Goal: Navigation & Orientation: Understand site structure

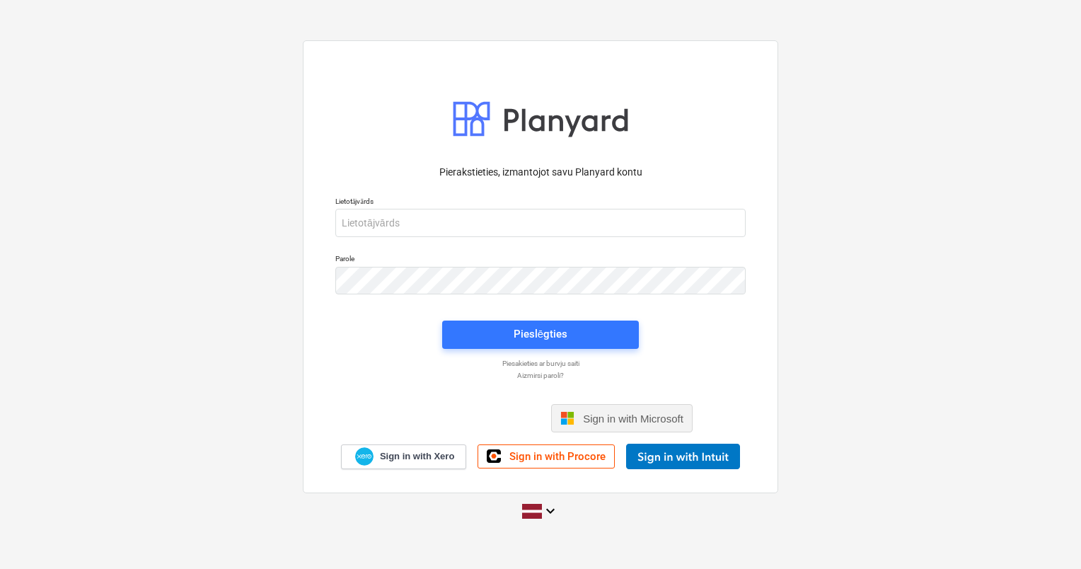
click at [617, 415] on span "Sign in with Microsoft" at bounding box center [633, 418] width 100 height 12
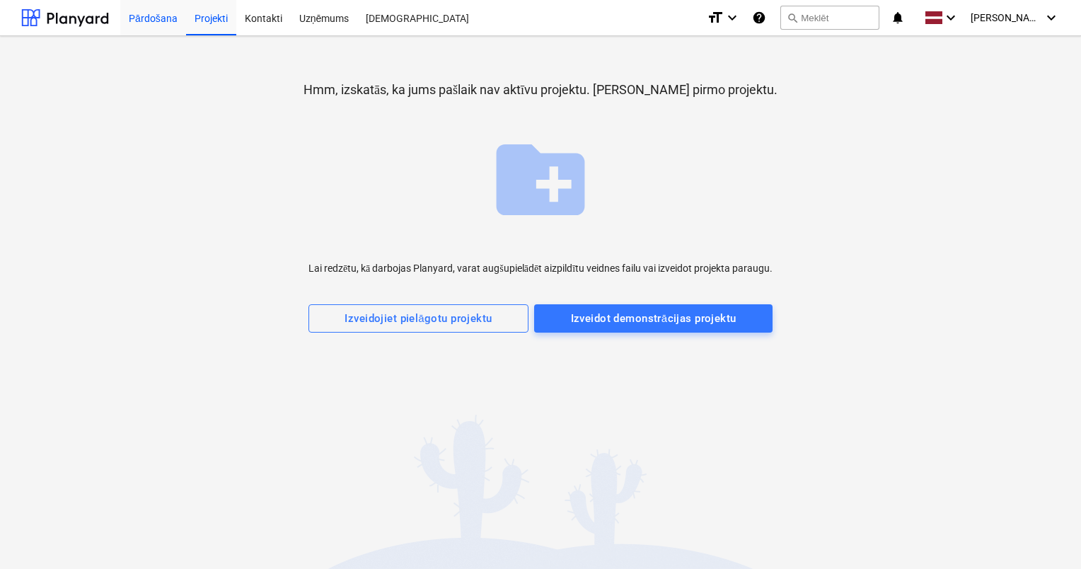
click at [151, 20] on div "Pārdošana" at bounding box center [153, 17] width 66 height 36
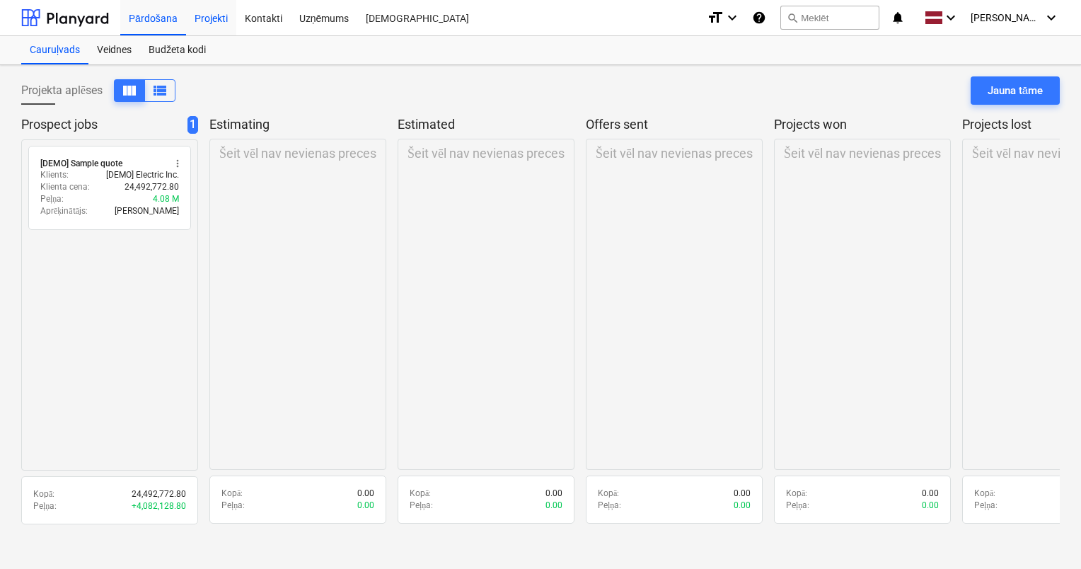
click at [217, 21] on div "Projekti" at bounding box center [211, 17] width 50 height 36
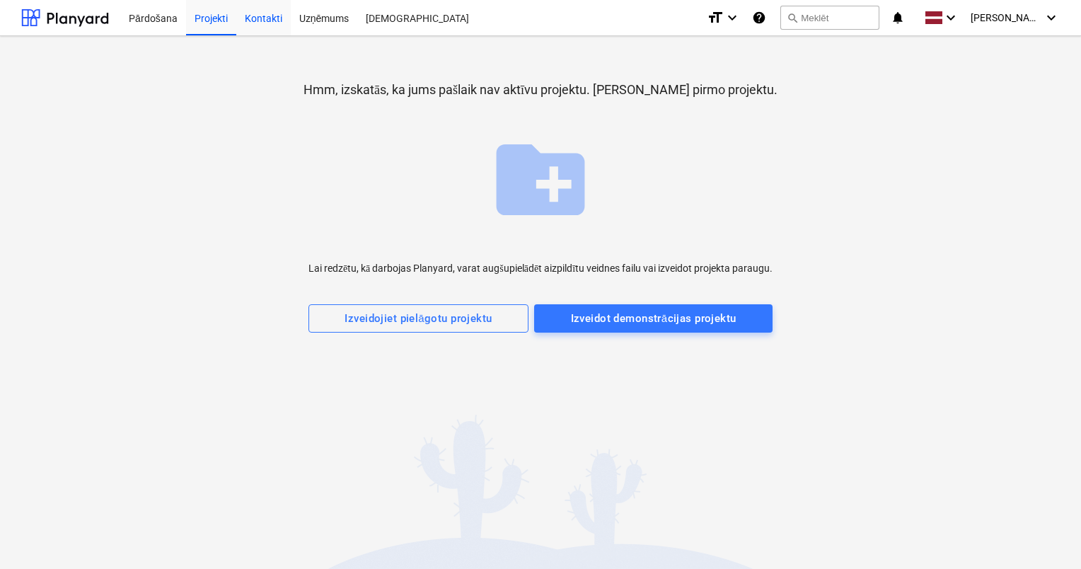
click at [260, 21] on div "Kontakti" at bounding box center [263, 17] width 54 height 36
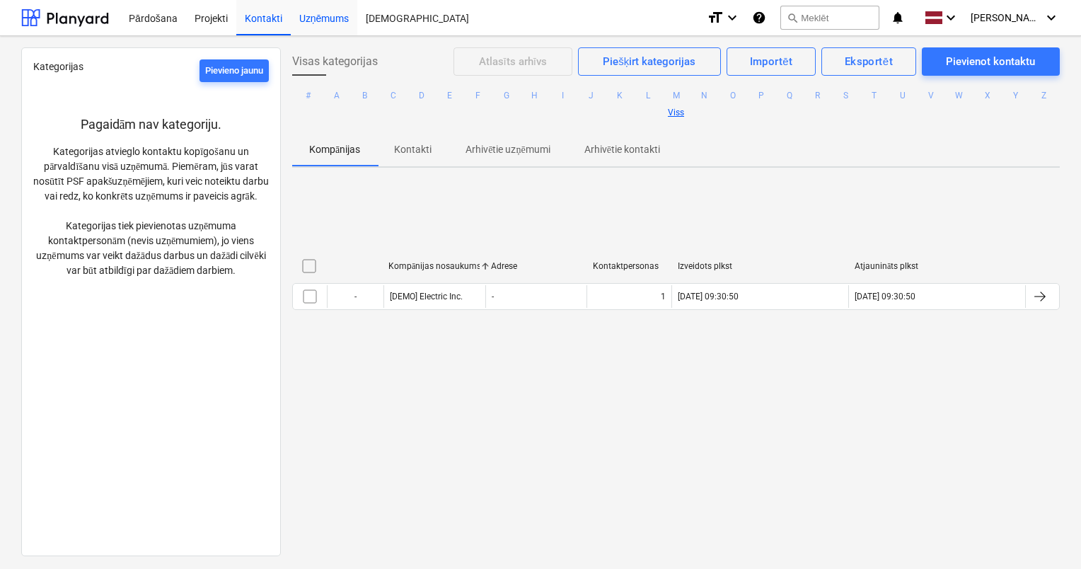
click at [319, 23] on div "Uzņēmums" at bounding box center [324, 17] width 67 height 36
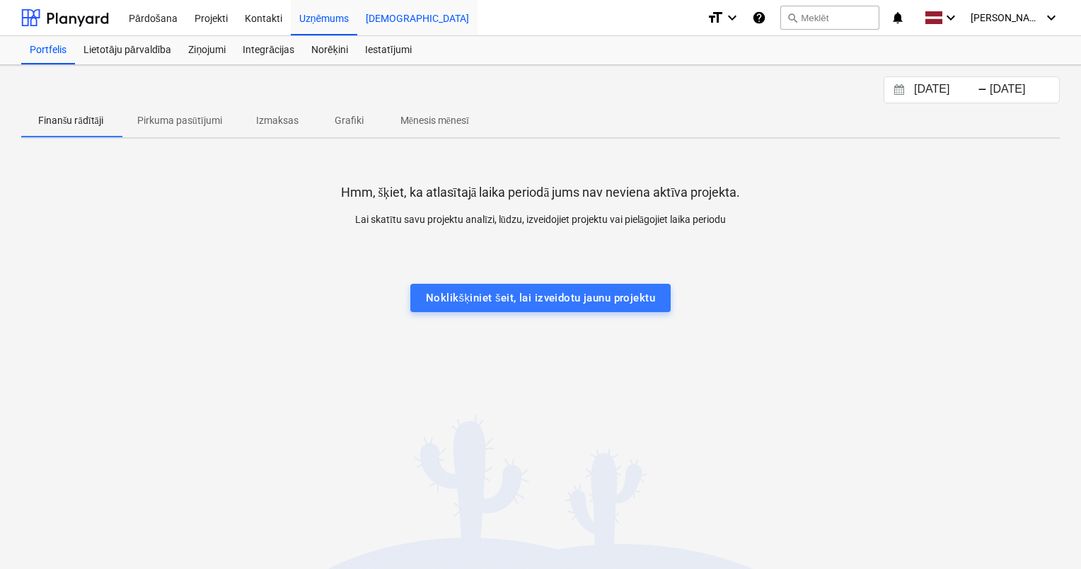
click at [379, 21] on div "[DEMOGRAPHIC_DATA]" at bounding box center [417, 17] width 120 height 36
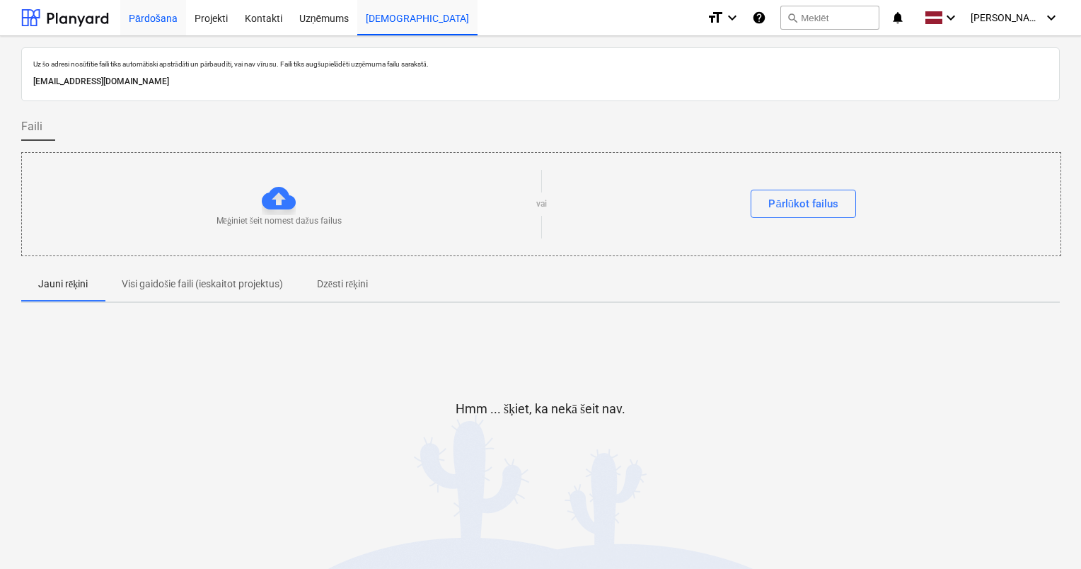
drag, startPoint x: 149, startPoint y: 23, endPoint x: 141, endPoint y: 20, distance: 7.6
click at [149, 22] on div "Pārdošana" at bounding box center [153, 17] width 66 height 36
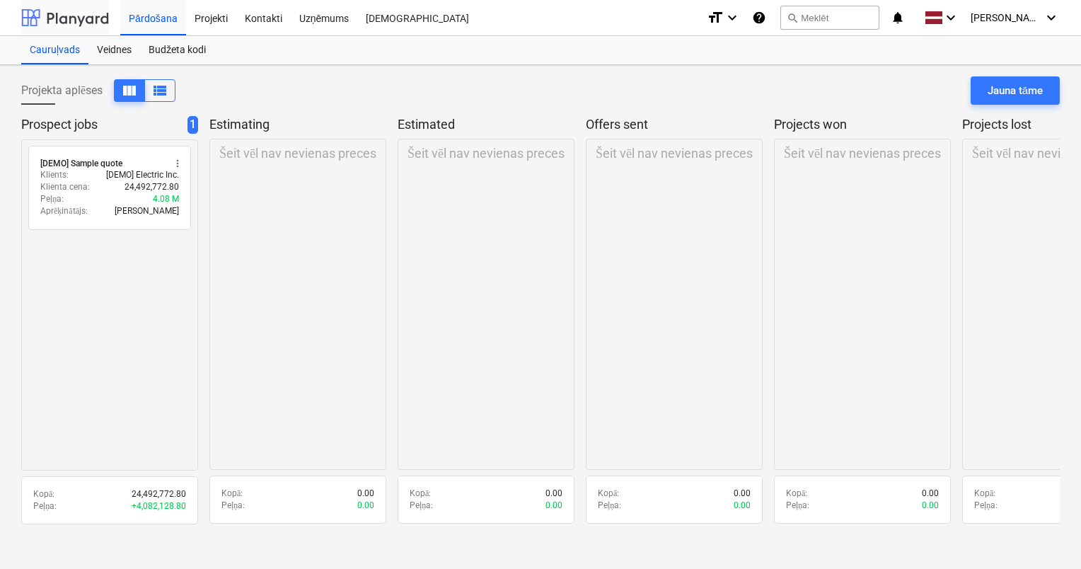
click at [69, 17] on div at bounding box center [65, 17] width 88 height 35
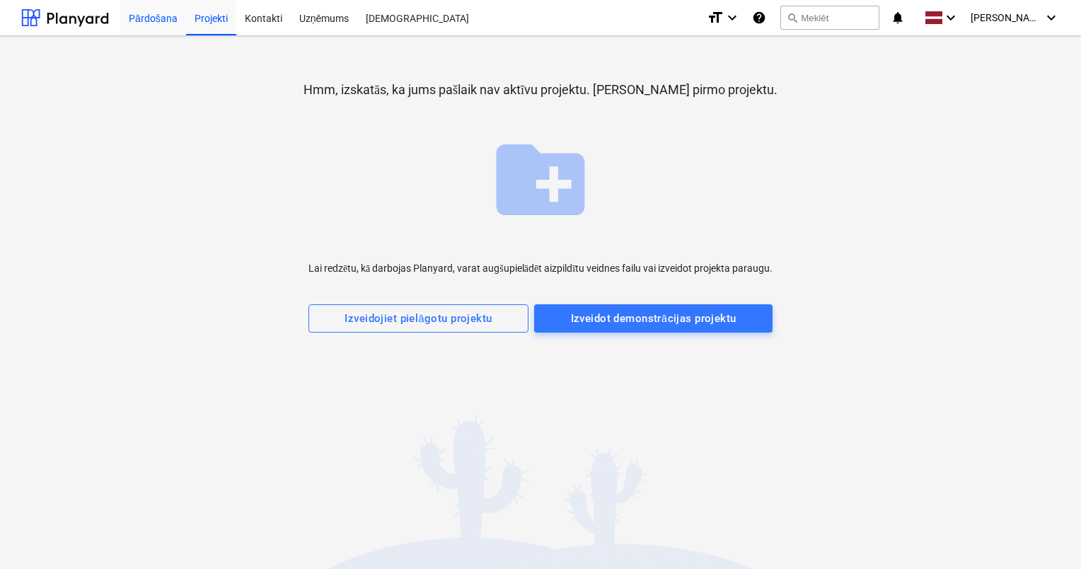
click at [162, 14] on div "Pārdošana" at bounding box center [153, 17] width 66 height 36
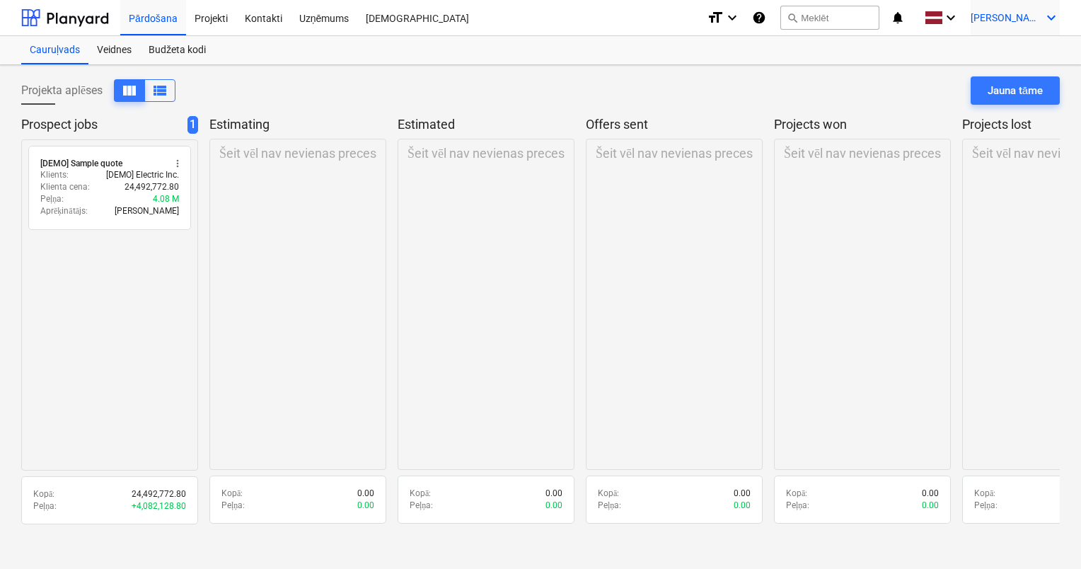
click at [1047, 18] on icon "keyboard_arrow_down" at bounding box center [1050, 17] width 17 height 17
click at [1027, 83] on div "Izlogoties" at bounding box center [1017, 78] width 85 height 23
